Goal: Information Seeking & Learning: Learn about a topic

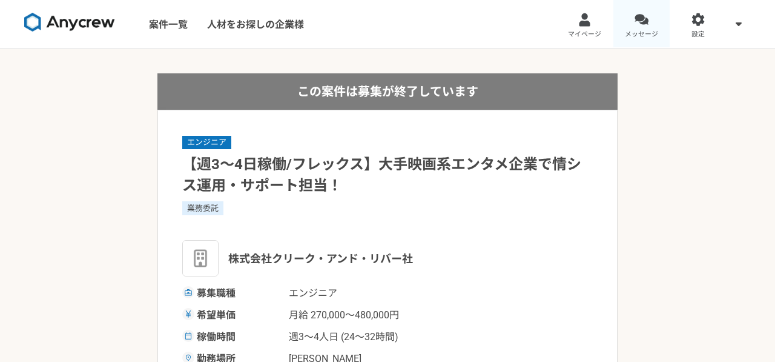
click at [631, 26] on link "メッセージ" at bounding box center [642, 24] width 57 height 48
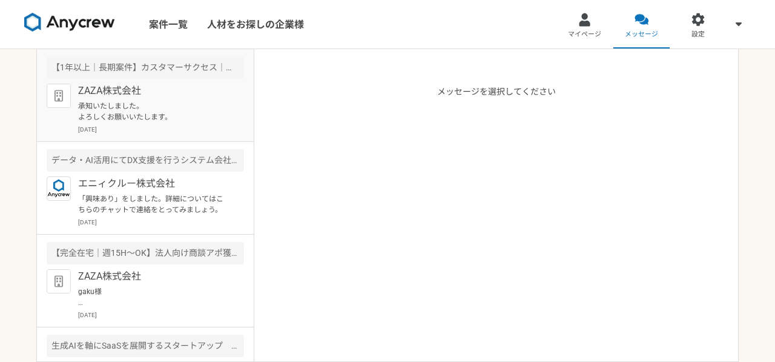
click at [107, 124] on div "ZAZA株式会社 承知いたしました。 よろしくお願いいたします。 [DATE]" at bounding box center [161, 109] width 166 height 50
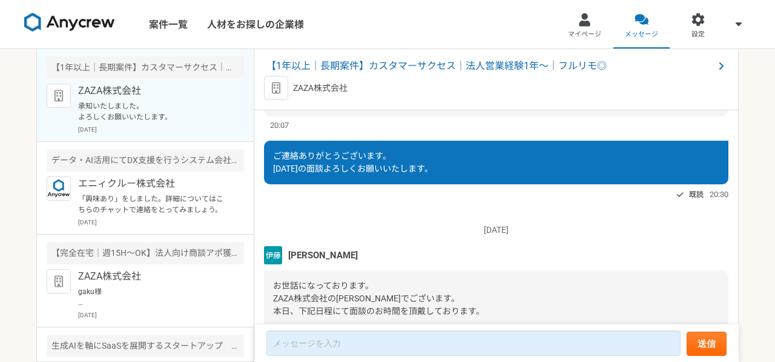
scroll to position [888, 0]
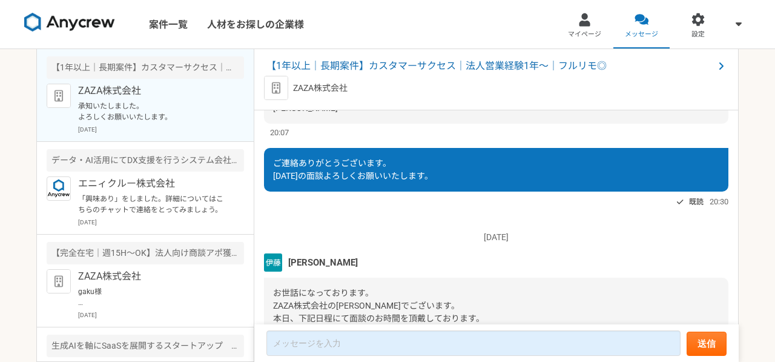
click at [474, 24] on link "[URL][DOMAIN_NAME]" at bounding box center [516, 19] width 85 height 10
drag, startPoint x: 339, startPoint y: 121, endPoint x: 282, endPoint y: 122, distance: 56.9
copy span "ZAZA株式会社と"
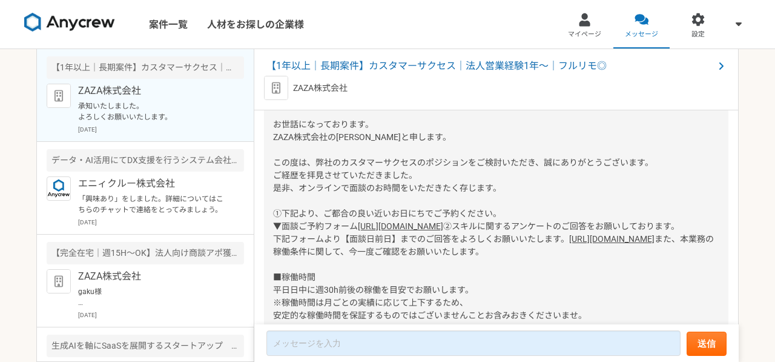
scroll to position [136, 0]
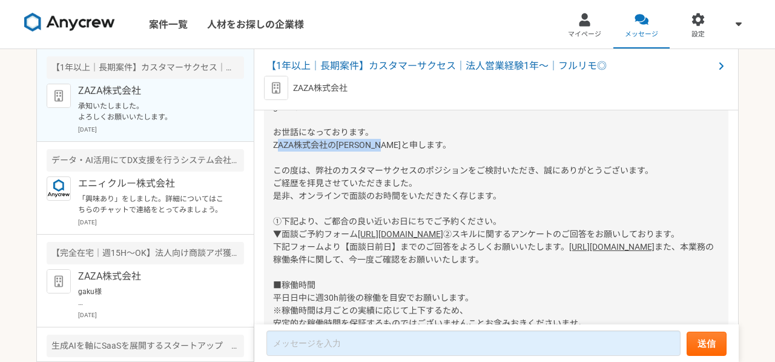
drag, startPoint x: 277, startPoint y: 147, endPoint x: 505, endPoint y: 150, distance: 227.2
click at [505, 150] on div "gaku様 お世話になっております。 ZAZA株式会社の[PERSON_NAME]と申します。 この度は、弊社のカスタマーサクセスのポジションをご検討いただき…" at bounding box center [496, 291] width 465 height 400
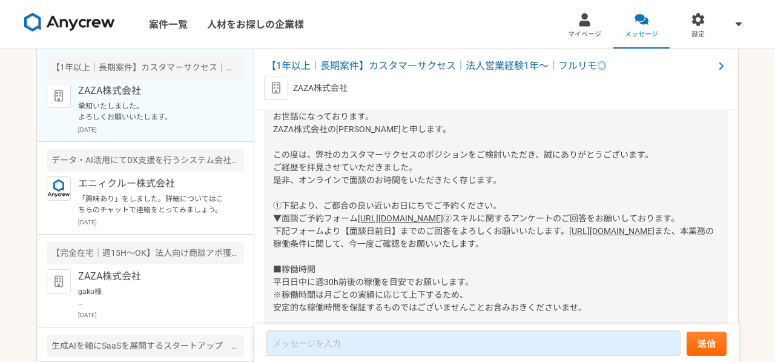
scroll to position [159, 0]
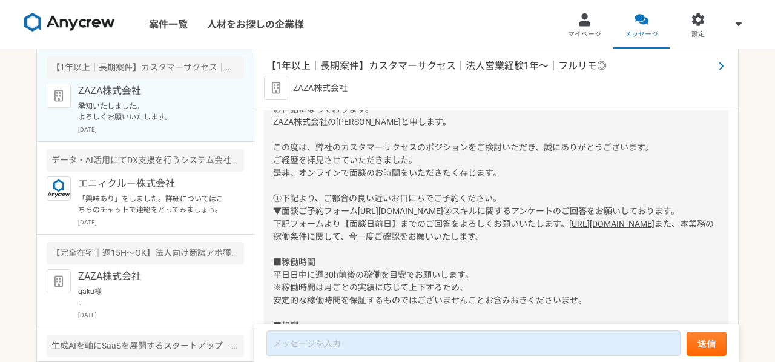
click at [538, 61] on span "【1年以上｜長期案件】カスタマーサクセス｜法人営業経験1年〜｜フルリモ◎" at bounding box center [491, 66] width 448 height 15
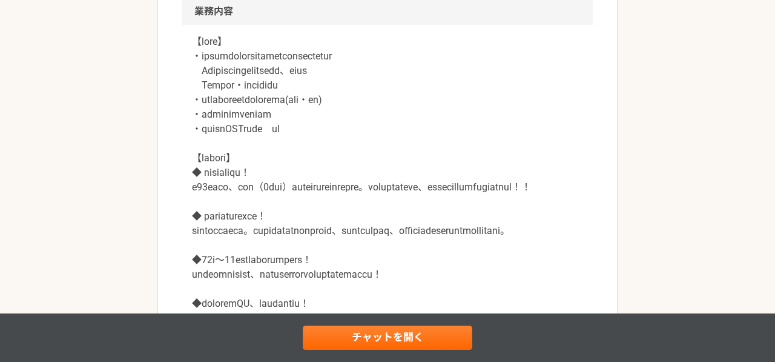
scroll to position [686, 0]
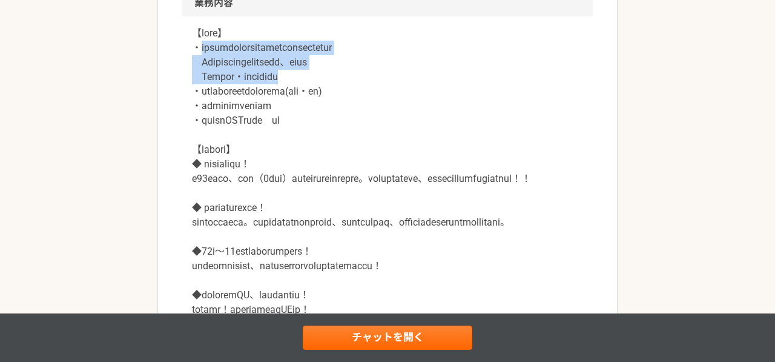
drag, startPoint x: 201, startPoint y: 122, endPoint x: 339, endPoint y: 142, distance: 139.6
click at [340, 143] on p at bounding box center [387, 171] width 391 height 291
click at [339, 142] on p at bounding box center [387, 171] width 391 height 291
drag, startPoint x: 419, startPoint y: 137, endPoint x: 183, endPoint y: 119, distance: 236.9
click at [184, 119] on div at bounding box center [387, 178] width 411 height 325
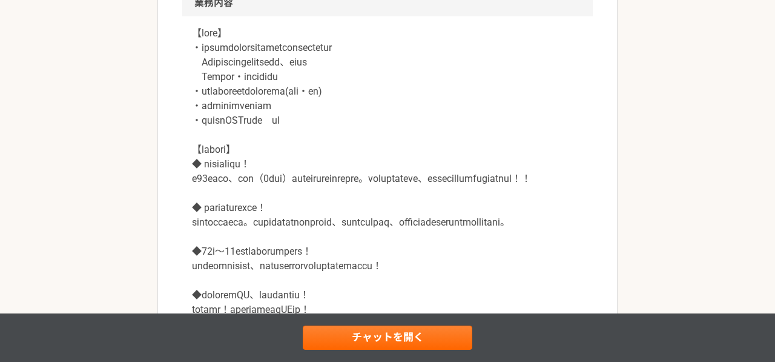
click at [250, 150] on p at bounding box center [387, 171] width 391 height 291
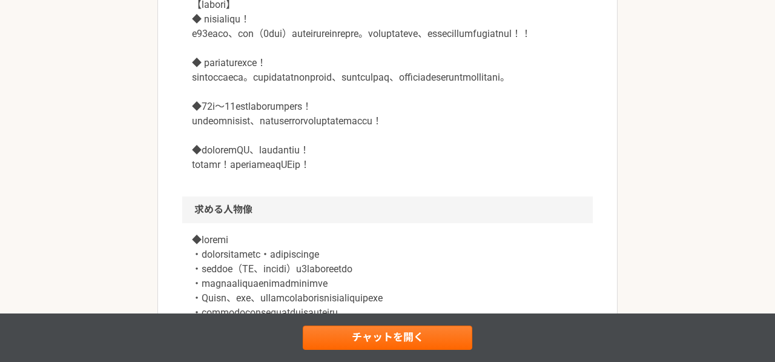
scroll to position [832, 0]
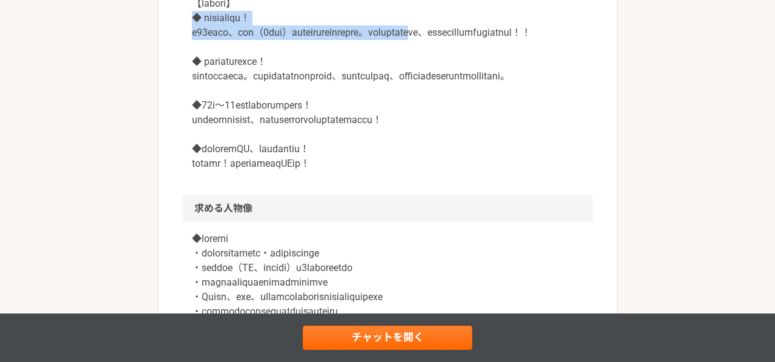
drag, startPoint x: 194, startPoint y: 90, endPoint x: 215, endPoint y: 114, distance: 32.2
click at [215, 114] on p at bounding box center [387, 25] width 391 height 291
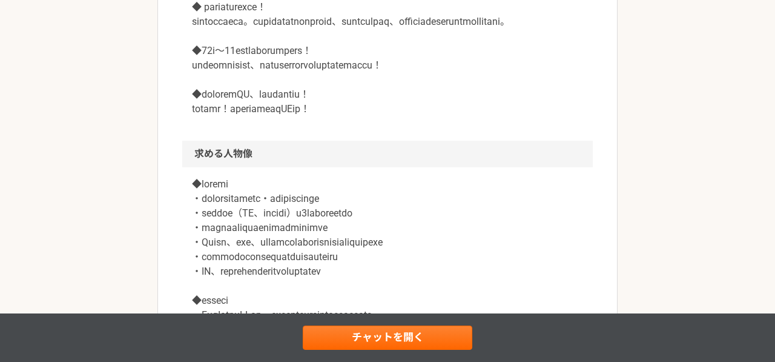
scroll to position [889, 0]
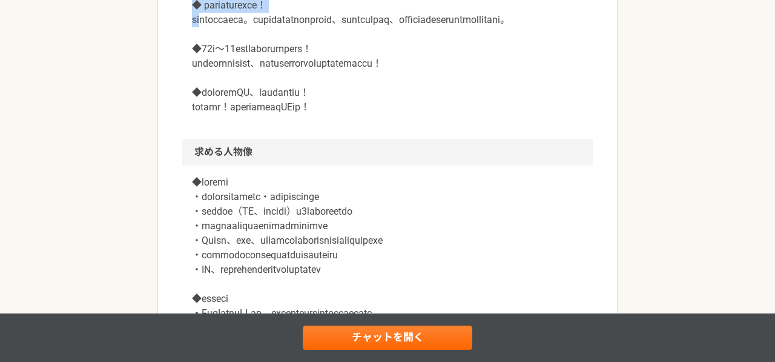
drag, startPoint x: 193, startPoint y: 94, endPoint x: 216, endPoint y: 110, distance: 28.2
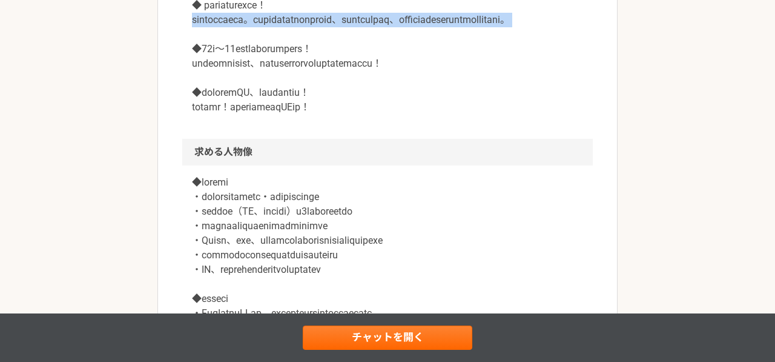
drag, startPoint x: 191, startPoint y: 113, endPoint x: 237, endPoint y: 131, distance: 49.5
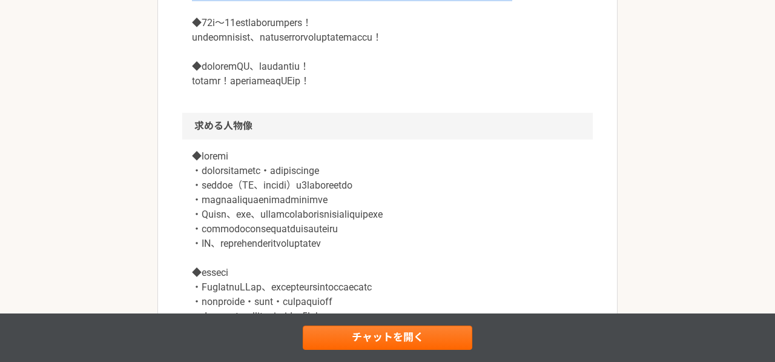
scroll to position [919, 0]
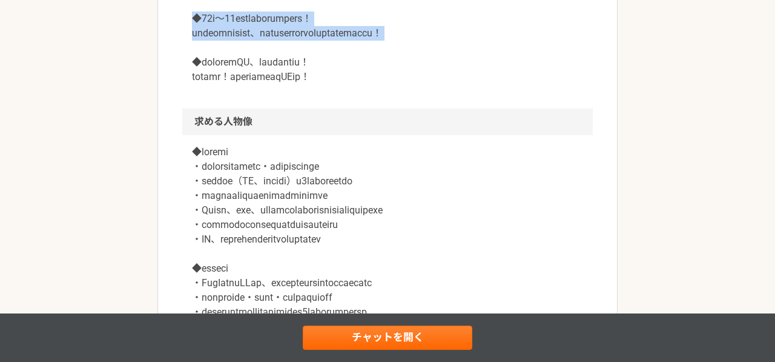
drag, startPoint x: 189, startPoint y: 122, endPoint x: 216, endPoint y: 147, distance: 36.5
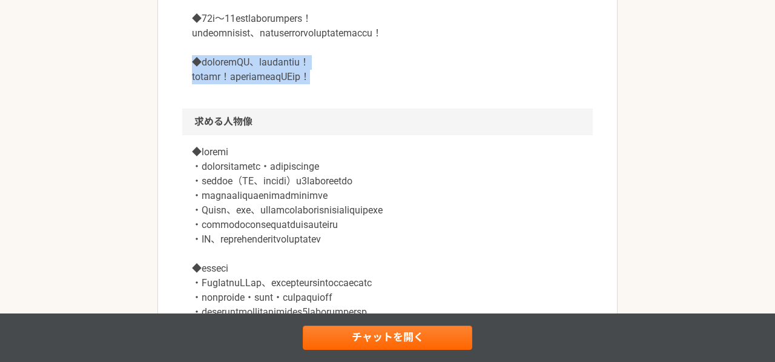
drag, startPoint x: 190, startPoint y: 166, endPoint x: 235, endPoint y: 198, distance: 55.1
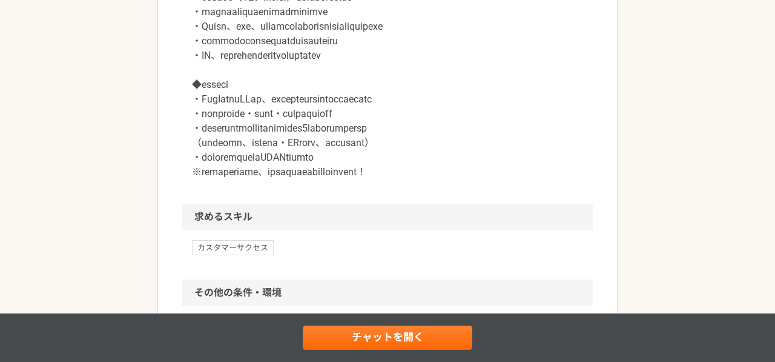
scroll to position [1105, 0]
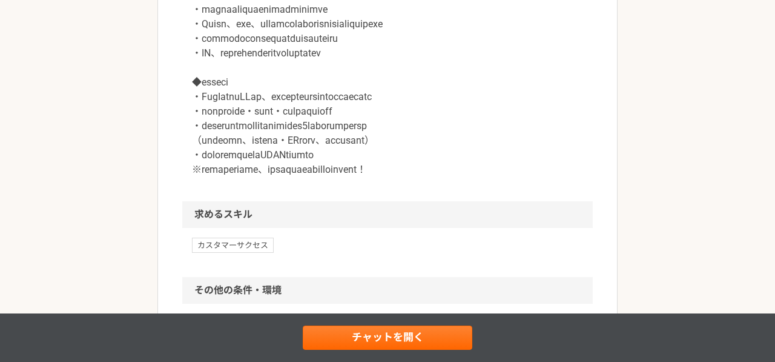
drag, startPoint x: 195, startPoint y: 71, endPoint x: 256, endPoint y: 73, distance: 60.6
click at [256, 73] on p at bounding box center [387, 68] width 391 height 218
click at [217, 92] on p at bounding box center [387, 68] width 391 height 218
drag, startPoint x: 195, startPoint y: 84, endPoint x: 479, endPoint y: 91, distance: 284.2
click at [480, 91] on p at bounding box center [387, 68] width 391 height 218
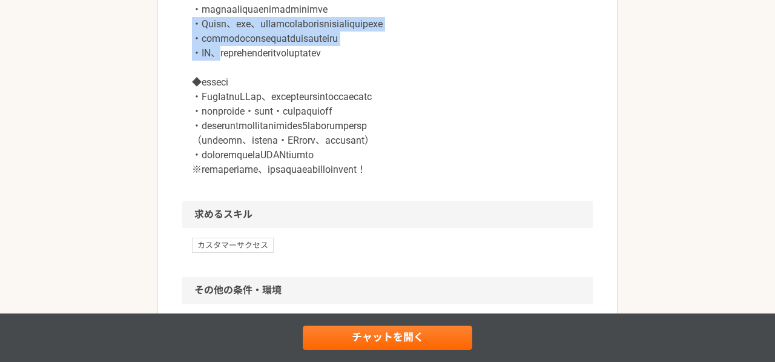
drag, startPoint x: 191, startPoint y: 126, endPoint x: 222, endPoint y: 150, distance: 38.4
click at [222, 150] on p at bounding box center [387, 68] width 391 height 218
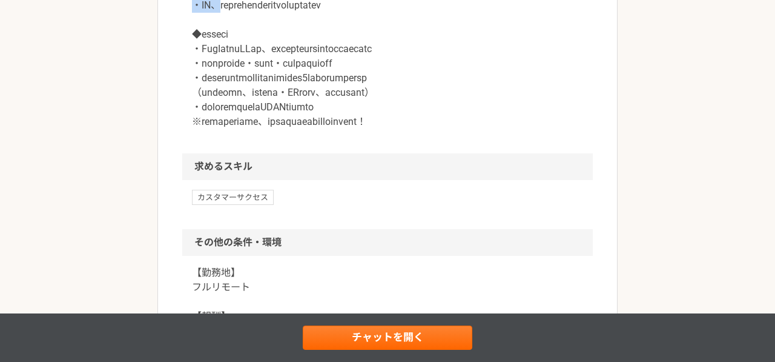
scroll to position [1156, 0]
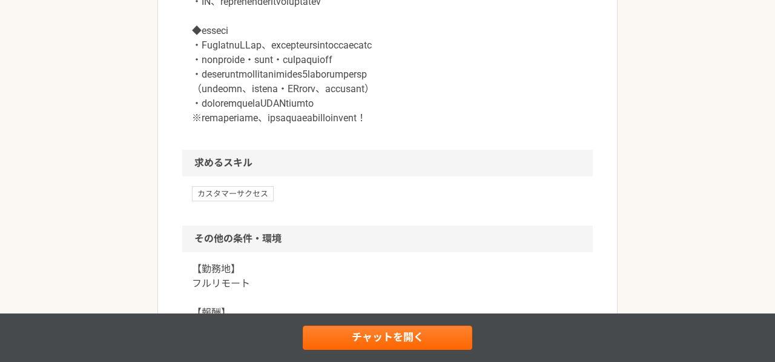
click at [219, 125] on p at bounding box center [387, 16] width 391 height 218
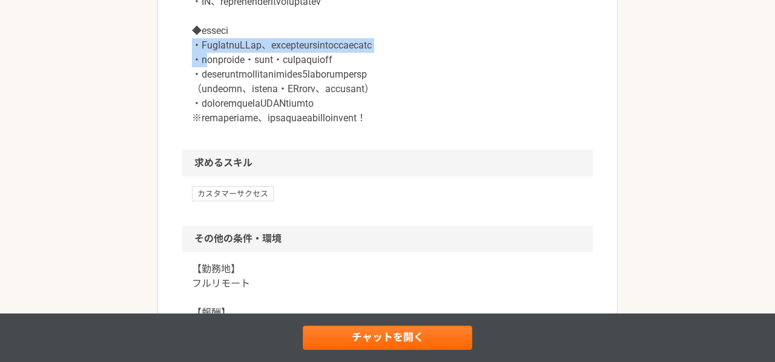
drag, startPoint x: 196, startPoint y: 148, endPoint x: 207, endPoint y: 165, distance: 19.8
click at [207, 125] on p at bounding box center [387, 16] width 391 height 218
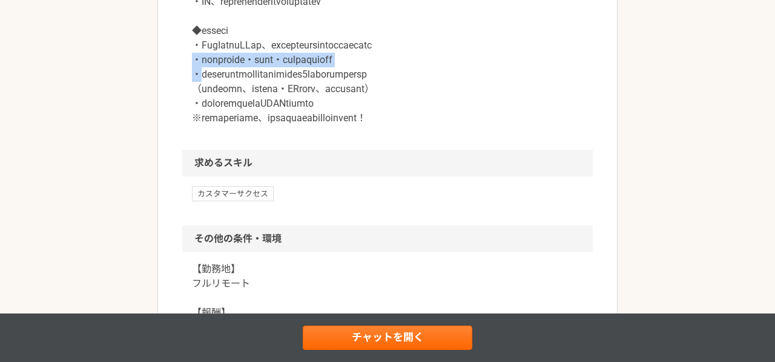
drag, startPoint x: 187, startPoint y: 159, endPoint x: 202, endPoint y: 171, distance: 19.4
click at [202, 150] on div at bounding box center [387, 24] width 411 height 252
click at [202, 125] on p at bounding box center [387, 16] width 391 height 218
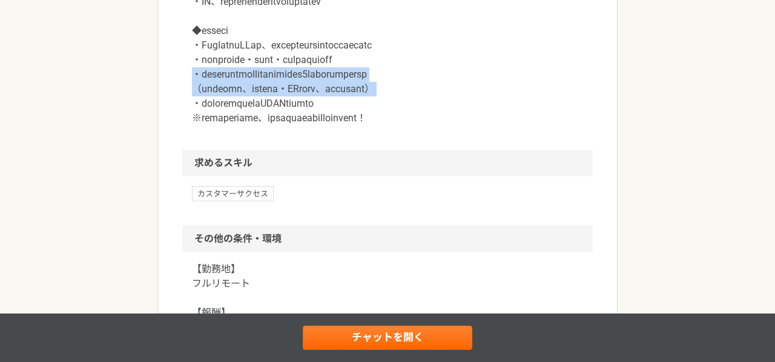
drag, startPoint x: 192, startPoint y: 178, endPoint x: 196, endPoint y: 200, distance: 22.8
click at [196, 125] on p at bounding box center [387, 16] width 391 height 218
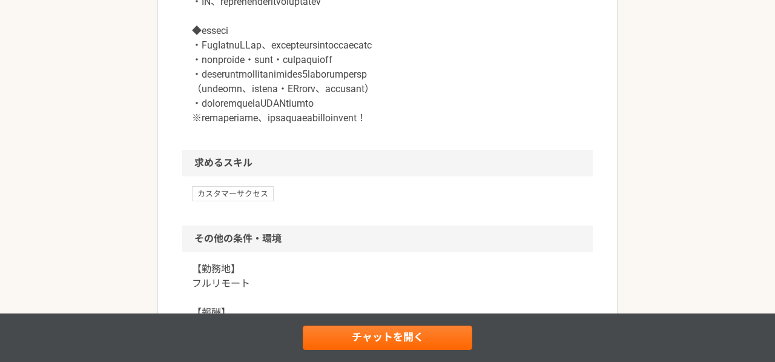
click at [202, 125] on p at bounding box center [387, 16] width 391 height 218
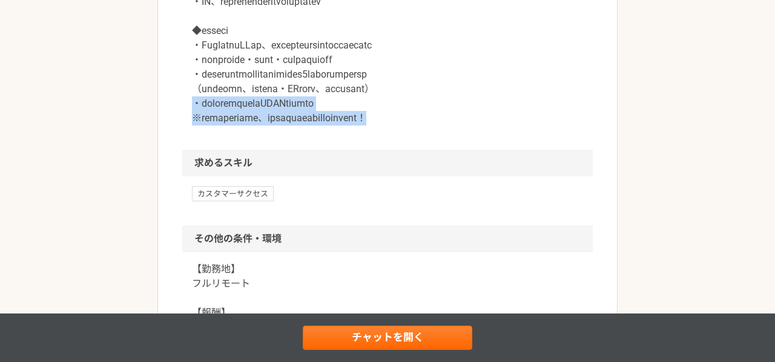
drag, startPoint x: 194, startPoint y: 205, endPoint x: 207, endPoint y: 228, distance: 26.3
click at [207, 150] on div at bounding box center [387, 24] width 411 height 252
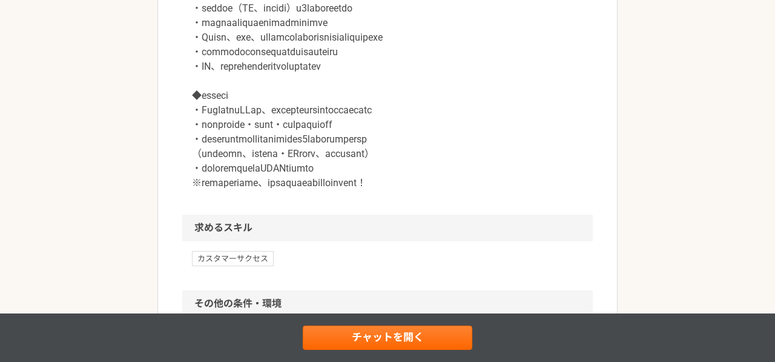
scroll to position [1088, 0]
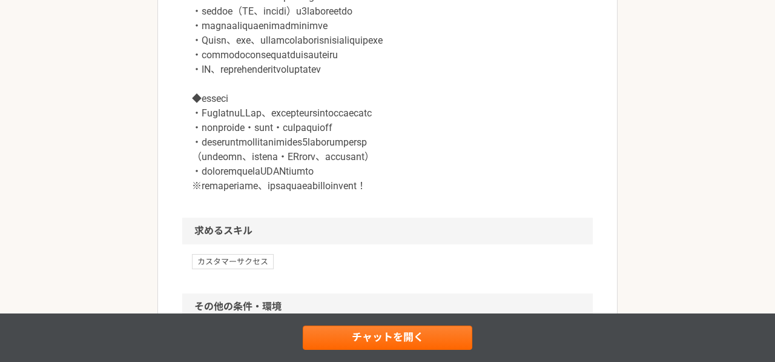
click at [238, 132] on p at bounding box center [387, 84] width 391 height 218
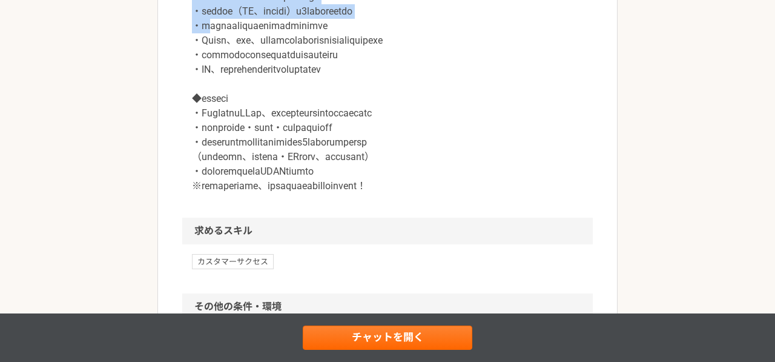
drag, startPoint x: 189, startPoint y: 98, endPoint x: 207, endPoint y: 126, distance: 33.3
click at [207, 126] on div at bounding box center [387, 91] width 411 height 252
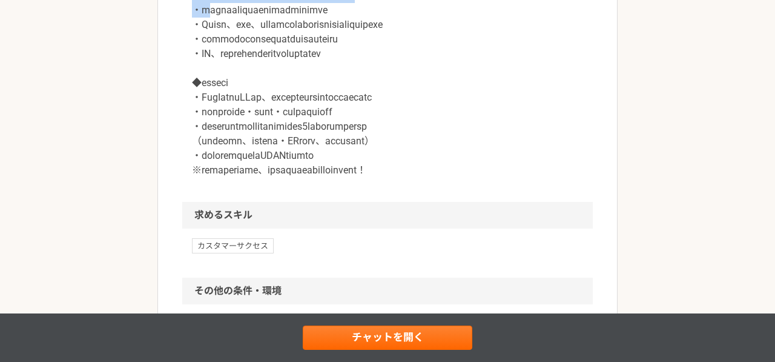
scroll to position [1106, 0]
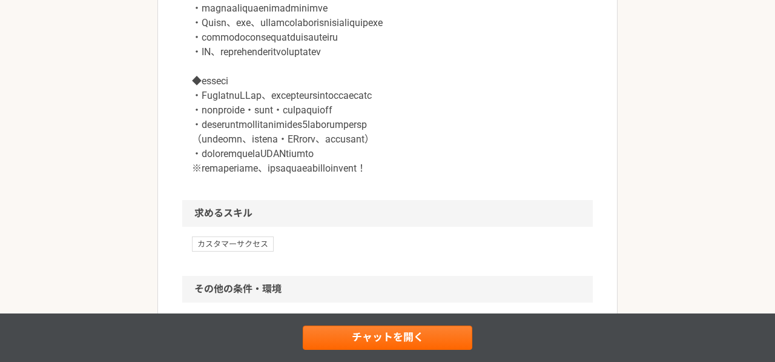
click at [207, 126] on p at bounding box center [387, 67] width 391 height 218
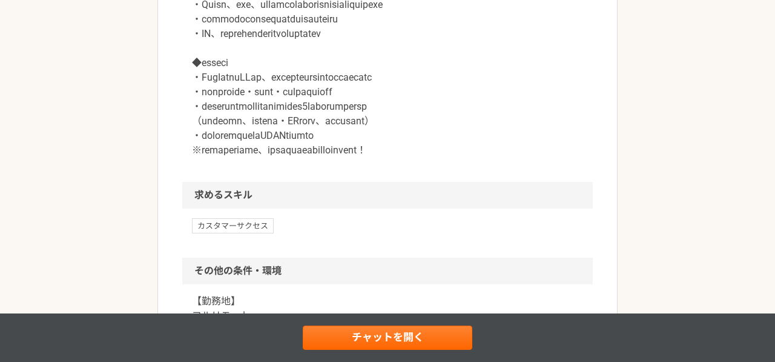
scroll to position [1126, 0]
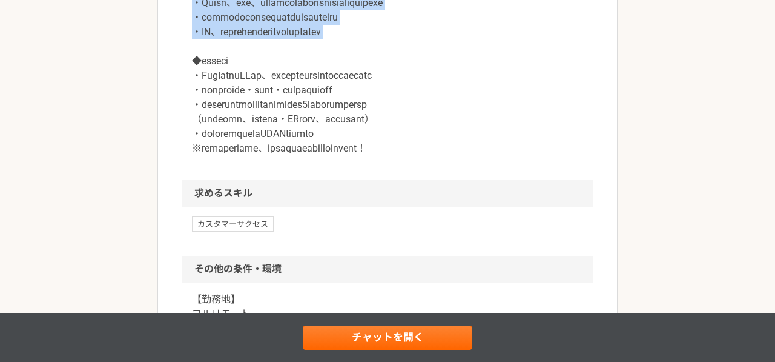
drag, startPoint x: 189, startPoint y: 55, endPoint x: 361, endPoint y: 144, distance: 193.7
click at [362, 144] on div at bounding box center [387, 54] width 411 height 252
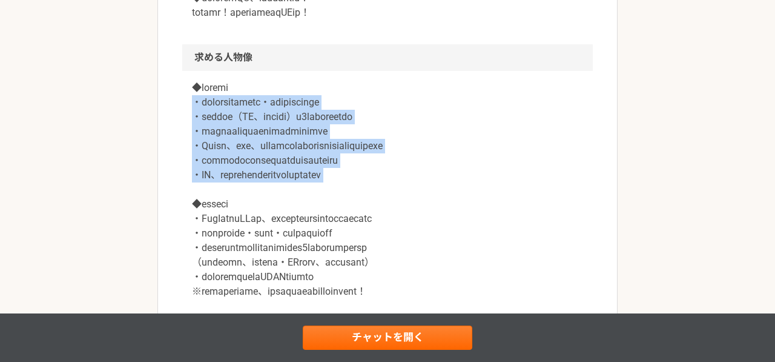
scroll to position [967, 0]
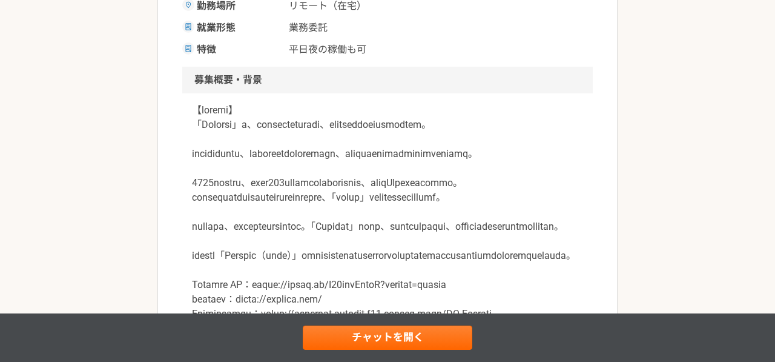
scroll to position [316, 0]
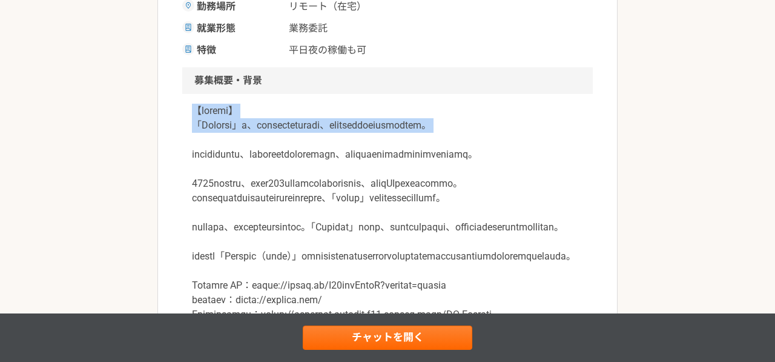
drag, startPoint x: 191, startPoint y: 110, endPoint x: 213, endPoint y: 155, distance: 49.8
click at [213, 156] on div at bounding box center [387, 227] width 411 height 267
click at [208, 142] on p at bounding box center [387, 220] width 391 height 233
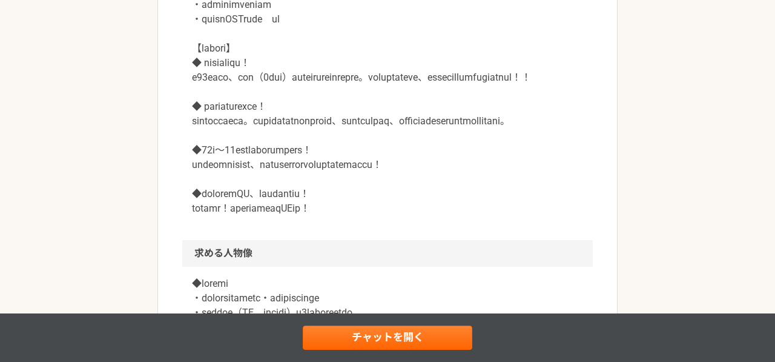
scroll to position [792, 0]
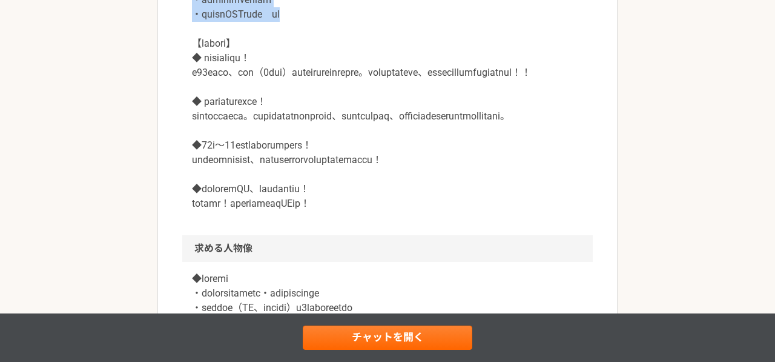
drag, startPoint x: 196, startPoint y: 75, endPoint x: 351, endPoint y: 90, distance: 155.7
click at [351, 90] on p at bounding box center [387, 65] width 391 height 291
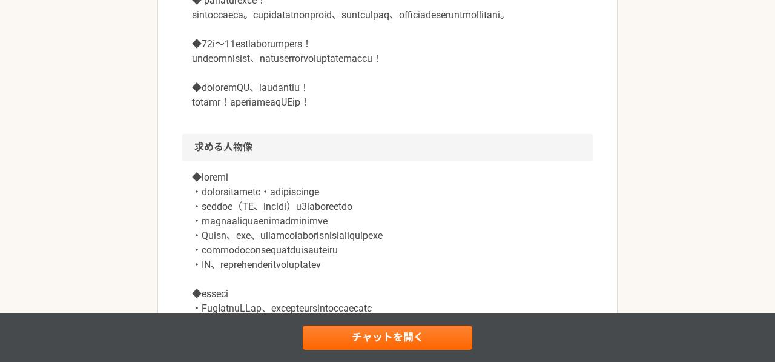
scroll to position [895, 0]
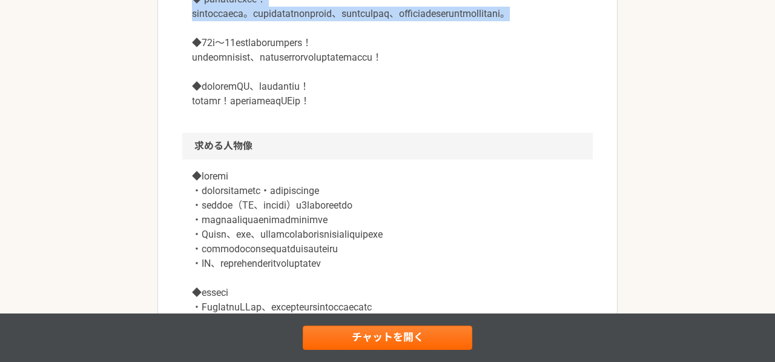
drag, startPoint x: 453, startPoint y: 117, endPoint x: 173, endPoint y: 84, distance: 281.7
click at [173, 84] on article "営業 【1年以上｜長期案件】カスタマーサクセス｜法人営業経験1年〜｜フルリモ◎ 業務委託 平日夜の稼働も可 ZAZA株式会社 募集職種 営業 希望単価 時給 …" at bounding box center [387, 21] width 460 height 1684
drag, startPoint x: 191, startPoint y: 90, endPoint x: 281, endPoint y: 115, distance: 93.8
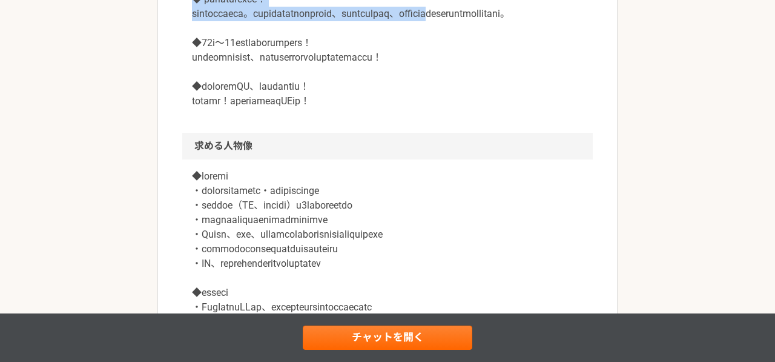
drag, startPoint x: 197, startPoint y: 104, endPoint x: 214, endPoint y: 117, distance: 21.2
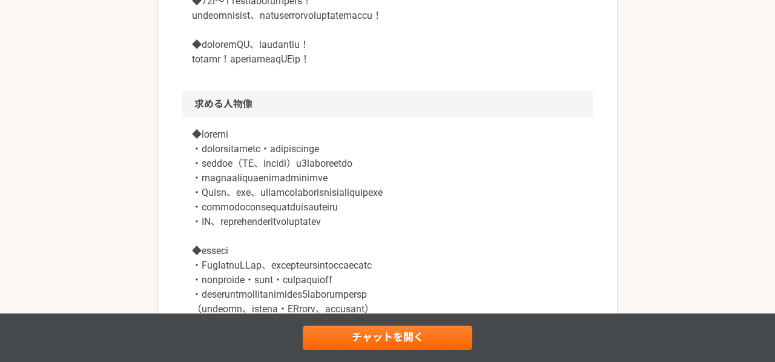
scroll to position [937, 0]
drag, startPoint x: 194, startPoint y: 59, endPoint x: 227, endPoint y: 97, distance: 50.3
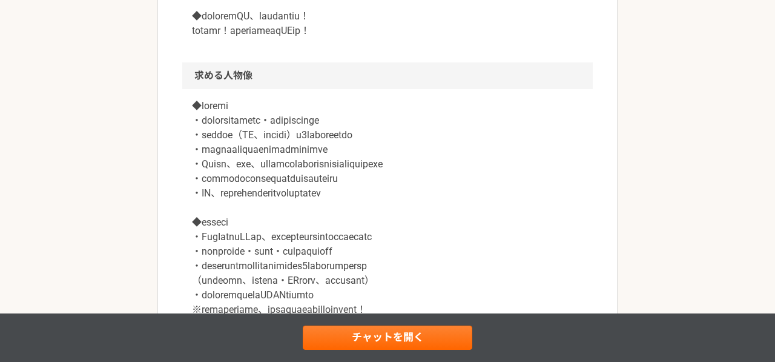
scroll to position [968, 0]
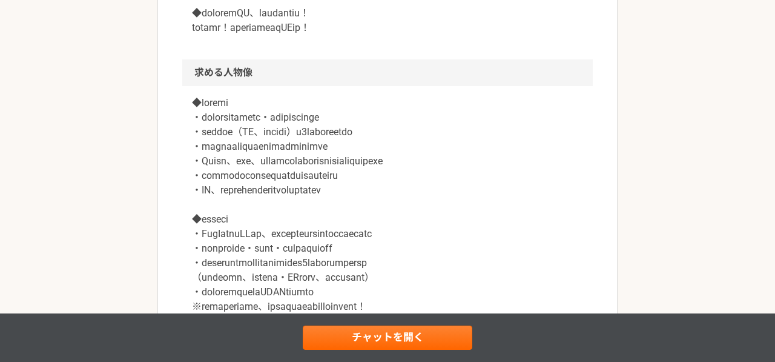
drag, startPoint x: 190, startPoint y: 75, endPoint x: 208, endPoint y: 101, distance: 31.3
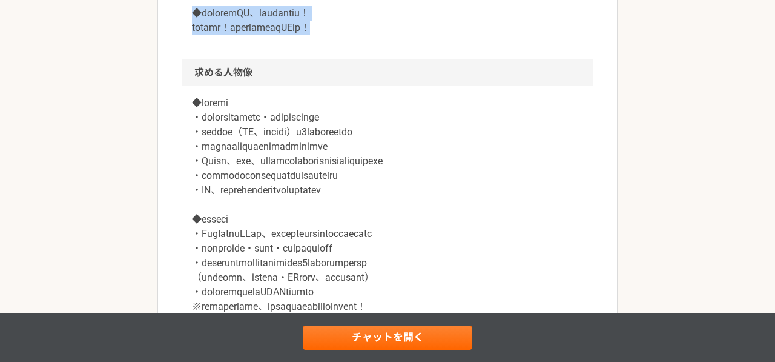
drag, startPoint x: 192, startPoint y: 115, endPoint x: 205, endPoint y: 143, distance: 30.6
drag, startPoint x: 400, startPoint y: 130, endPoint x: 236, endPoint y: 87, distance: 169.8
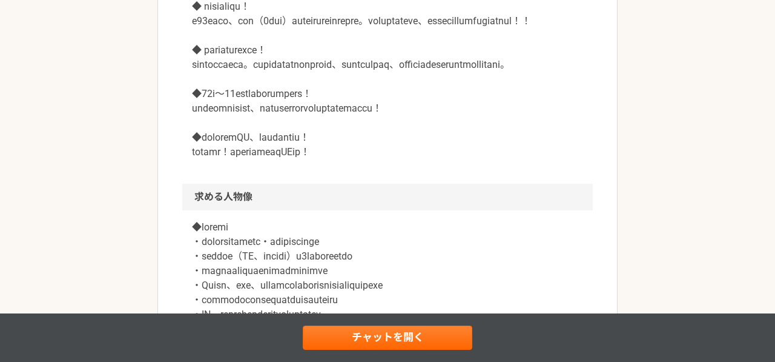
scroll to position [835, 0]
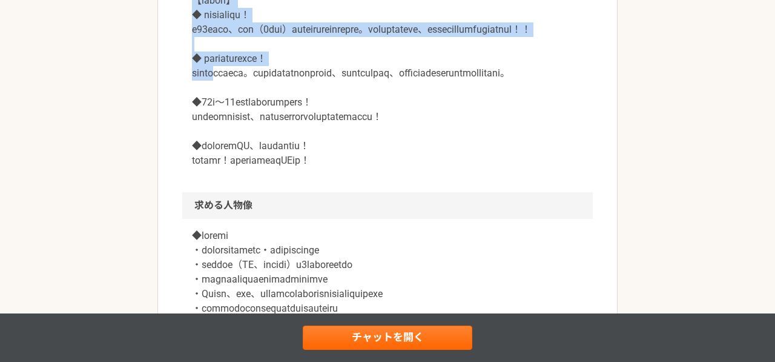
drag, startPoint x: 187, startPoint y: 70, endPoint x: 237, endPoint y: 159, distance: 102.3
click at [237, 159] on div at bounding box center [387, 29] width 411 height 325
click at [237, 159] on p at bounding box center [387, 22] width 391 height 291
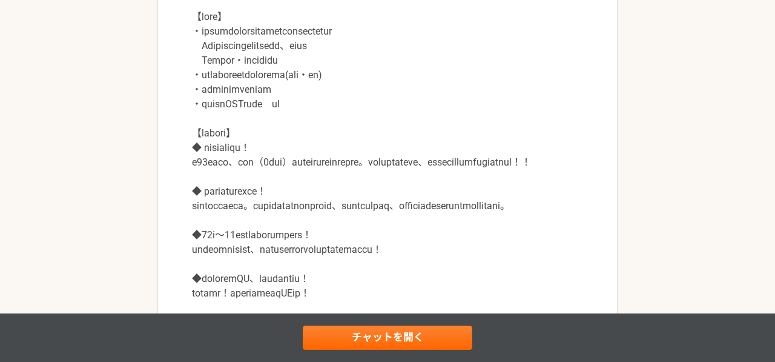
scroll to position [699, 0]
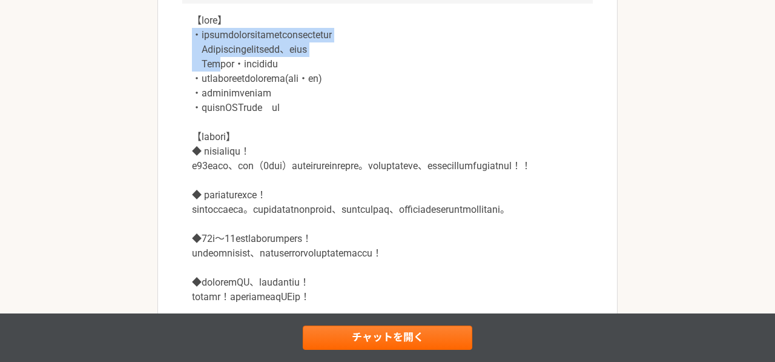
drag, startPoint x: 195, startPoint y: 106, endPoint x: 225, endPoint y: 132, distance: 39.9
click at [225, 132] on p at bounding box center [387, 158] width 391 height 291
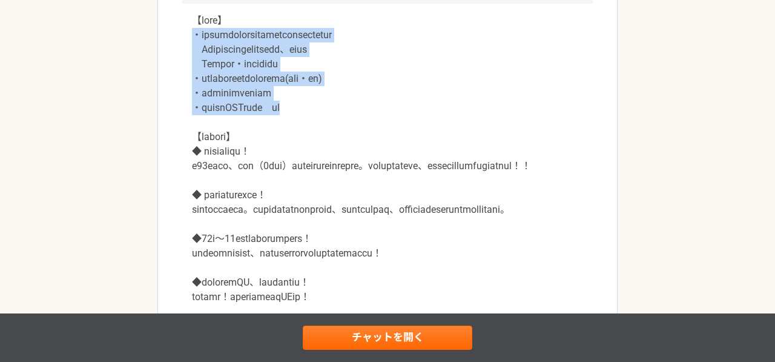
drag, startPoint x: 194, startPoint y: 108, endPoint x: 348, endPoint y: 185, distance: 171.5
click at [348, 185] on p at bounding box center [387, 158] width 391 height 291
copy p "・担当クライアントの成果を上げるためのオンライン面談の実施 L広告掲載の数値分析やレポーティング、改善提案 L[PERSON_NAME]の提案 ・担当クライア…"
drag, startPoint x: 194, startPoint y: 92, endPoint x: 349, endPoint y: 184, distance: 179.8
click at [349, 184] on p at bounding box center [387, 158] width 391 height 291
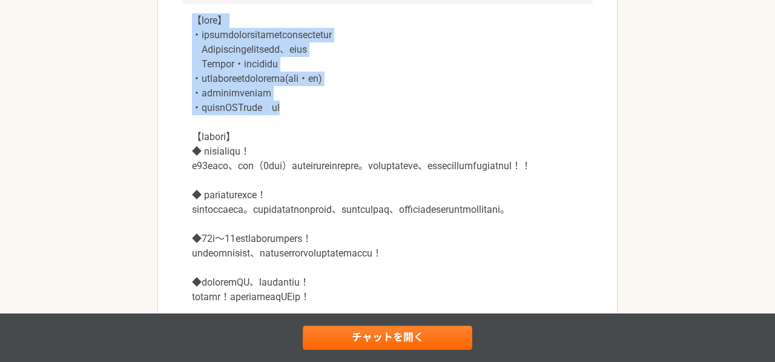
copy p "【業務内容】 ・担当クライアントの成果を上げるためのオンライン面談の実施 L広告掲載の数値分析やレポーティング、改善提案 L[PERSON_NAME]の提案 …"
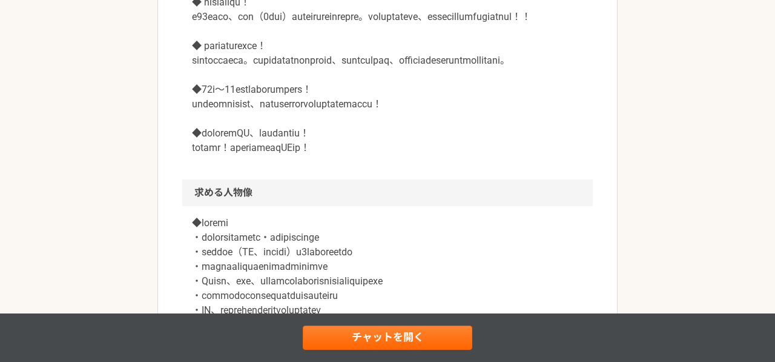
scroll to position [852, 0]
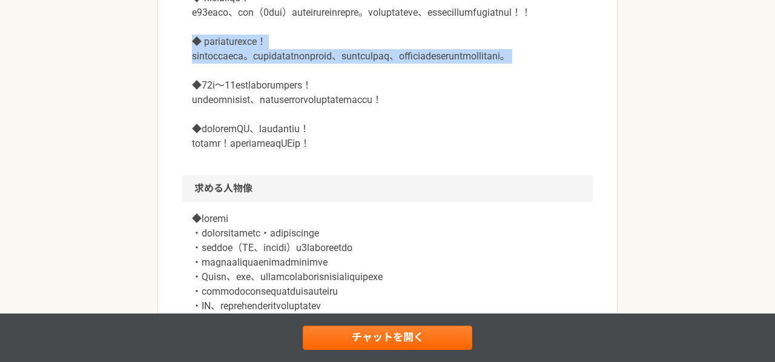
drag, startPoint x: 190, startPoint y: 128, endPoint x: 214, endPoint y: 173, distance: 50.4
click at [214, 173] on div at bounding box center [387, 12] width 411 height 325
click at [214, 151] on p at bounding box center [387, 5] width 391 height 291
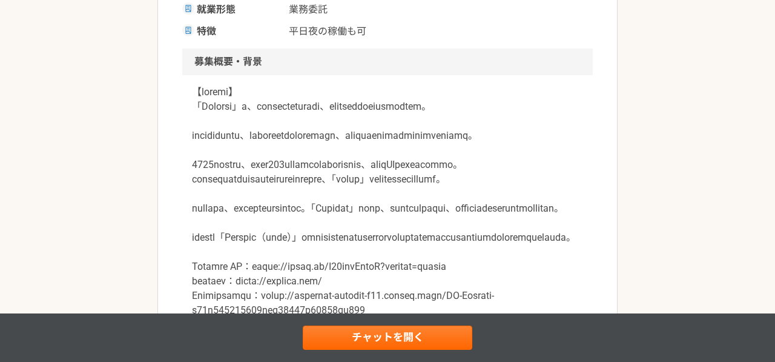
scroll to position [344, 0]
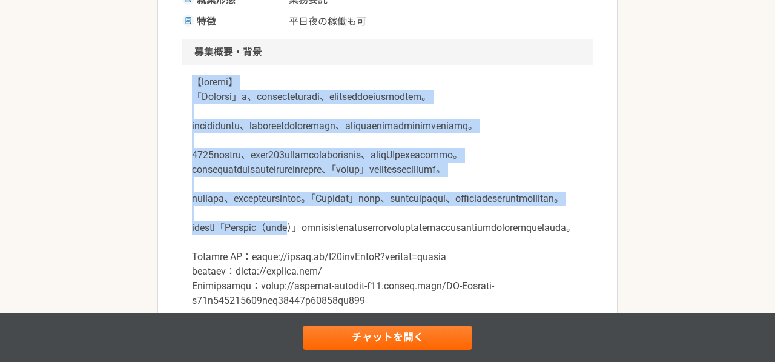
drag, startPoint x: 188, startPoint y: 80, endPoint x: 342, endPoint y: 286, distance: 257.1
click at [342, 286] on div at bounding box center [387, 198] width 411 height 267
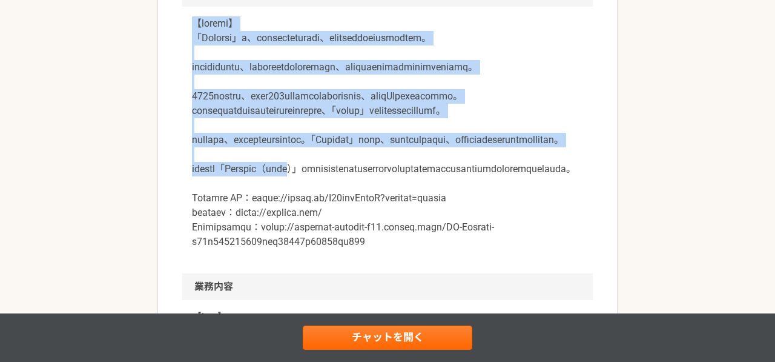
scroll to position [399, 0]
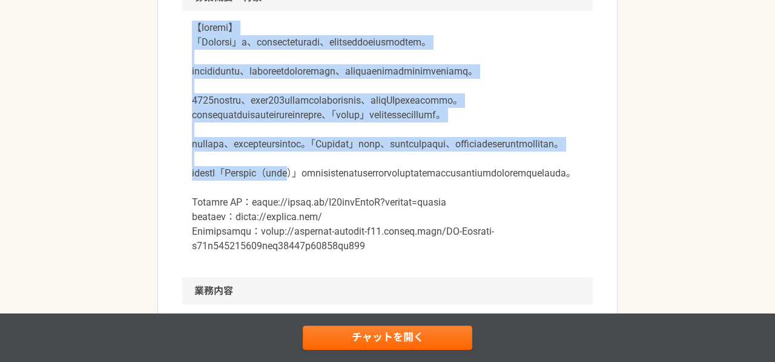
click at [253, 60] on p at bounding box center [387, 137] width 391 height 233
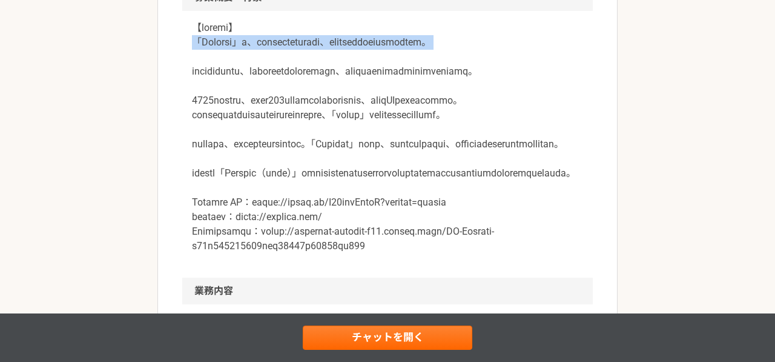
drag, startPoint x: 193, startPoint y: 44, endPoint x: 242, endPoint y: 66, distance: 54.2
click at [242, 66] on p at bounding box center [387, 137] width 391 height 233
copy p "「Metoree」は、製造業界の課題解決に特化した、日本最大級の産業用製品検索サービスです。"
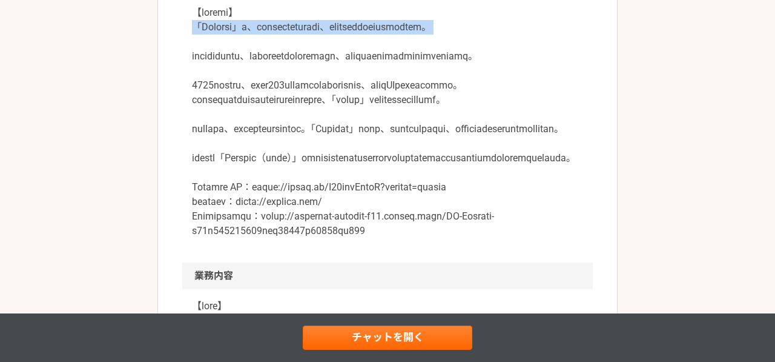
scroll to position [418, 0]
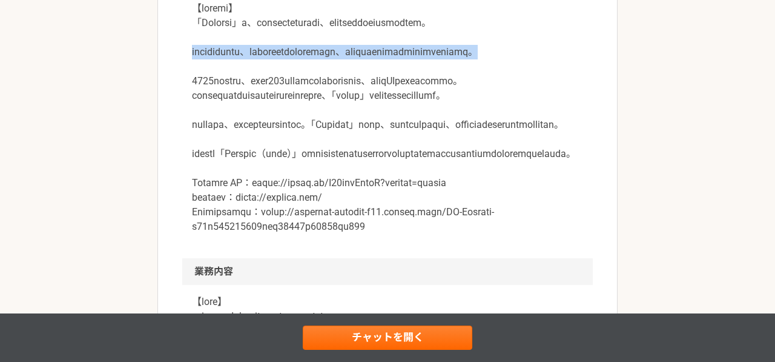
drag, startPoint x: 191, startPoint y: 69, endPoint x: 366, endPoint y: 87, distance: 175.3
click at [366, 87] on div at bounding box center [387, 125] width 411 height 267
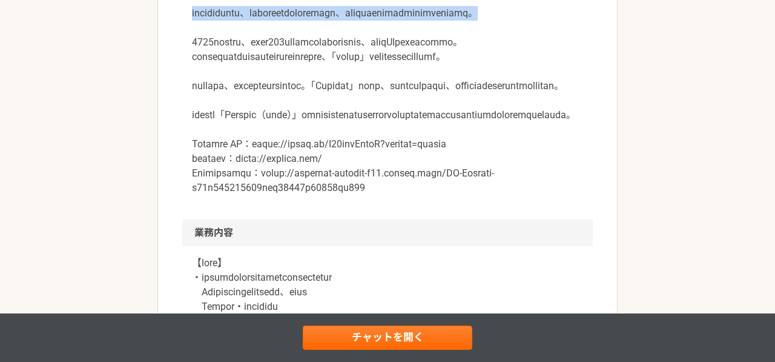
scroll to position [465, 0]
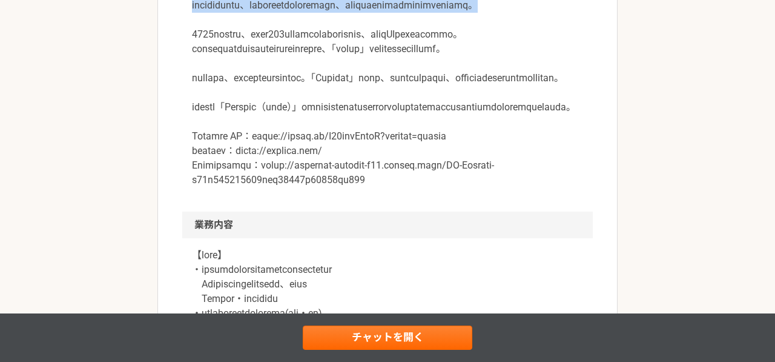
copy p "製造業の効率化を目指し、アナログな取引をデジタル化することで、企業間の取引をシームレスにする支援を行っています。"
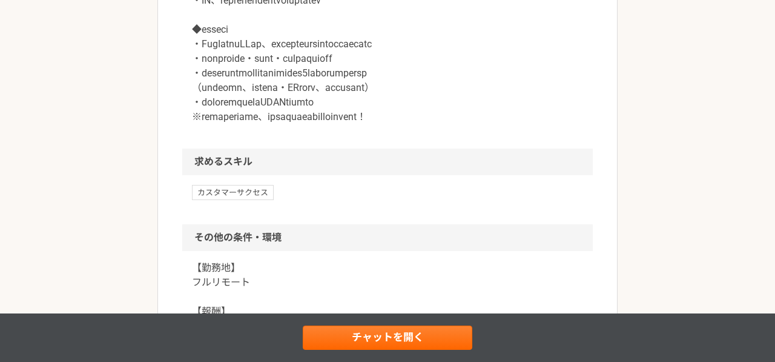
scroll to position [1159, 0]
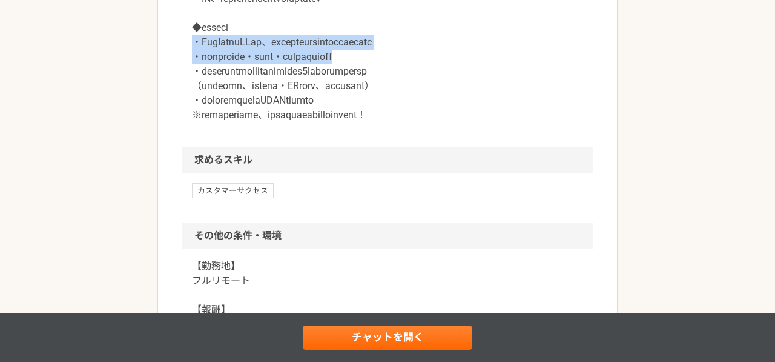
drag, startPoint x: 196, startPoint y: 143, endPoint x: 459, endPoint y: 159, distance: 263.3
click at [459, 122] on p at bounding box center [387, 13] width 391 height 218
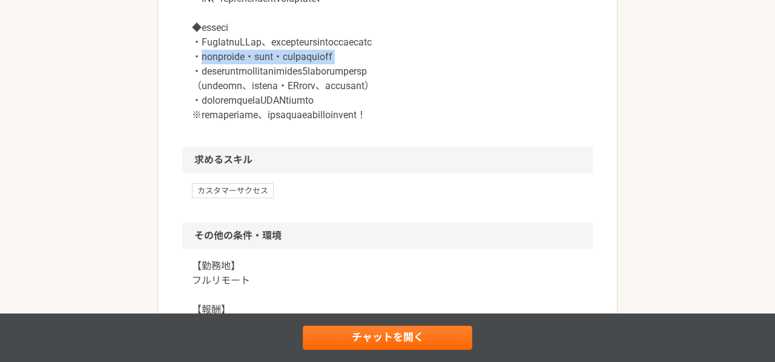
drag, startPoint x: 459, startPoint y: 159, endPoint x: 200, endPoint y: 163, distance: 258.1
click at [200, 122] on p at bounding box center [387, 13] width 391 height 218
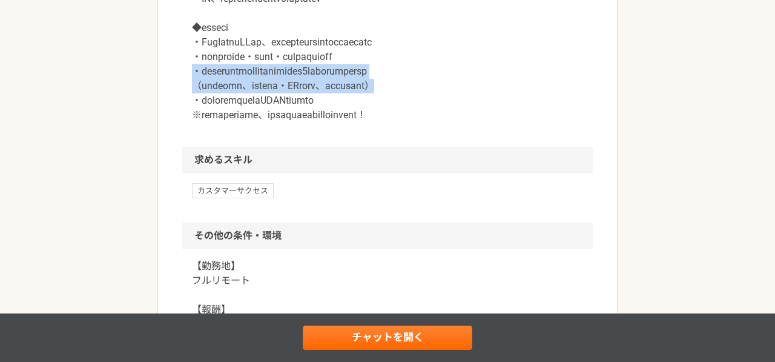
drag, startPoint x: 195, startPoint y: 171, endPoint x: 528, endPoint y: 189, distance: 333.0
click at [528, 122] on p at bounding box center [387, 13] width 391 height 218
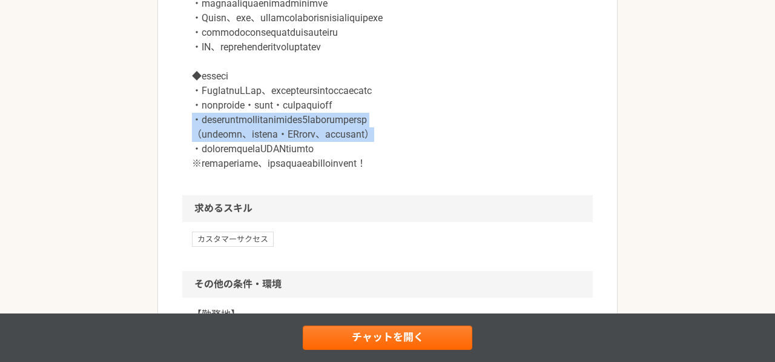
scroll to position [1107, 0]
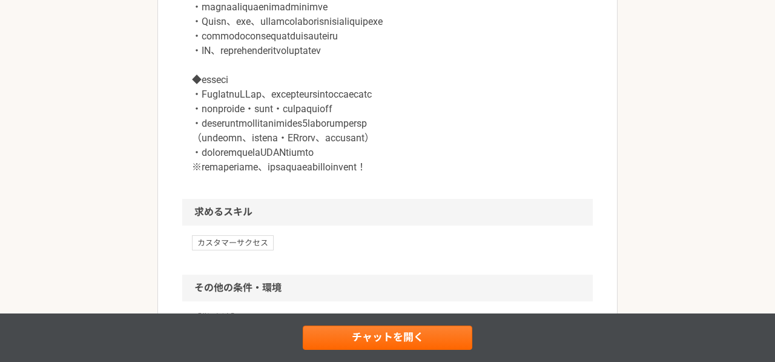
click at [396, 133] on p at bounding box center [387, 65] width 391 height 218
drag, startPoint x: 196, startPoint y: 79, endPoint x: 272, endPoint y: 120, distance: 86.2
click at [272, 120] on p at bounding box center [387, 65] width 391 height 218
click at [273, 121] on p at bounding box center [387, 65] width 391 height 218
drag, startPoint x: 196, startPoint y: 96, endPoint x: 485, endPoint y: 105, distance: 289.7
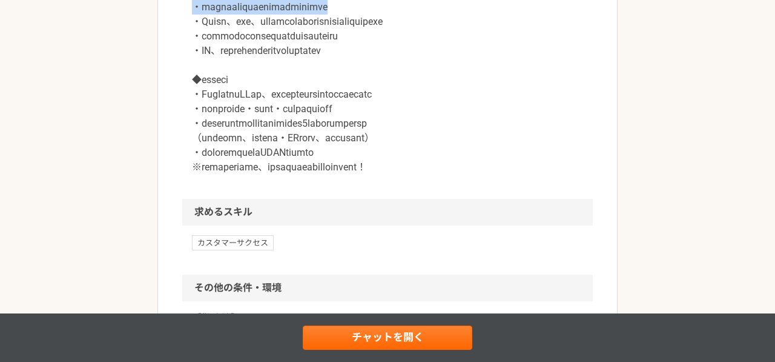
click at [485, 105] on p at bounding box center [387, 65] width 391 height 218
click at [480, 134] on p at bounding box center [387, 65] width 391 height 218
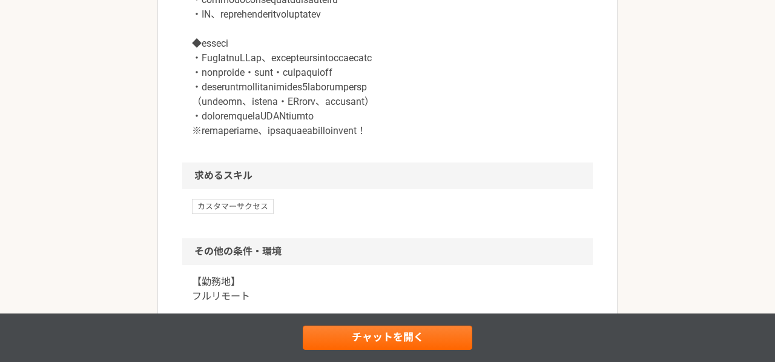
scroll to position [1147, 0]
